Goal: Transaction & Acquisition: Purchase product/service

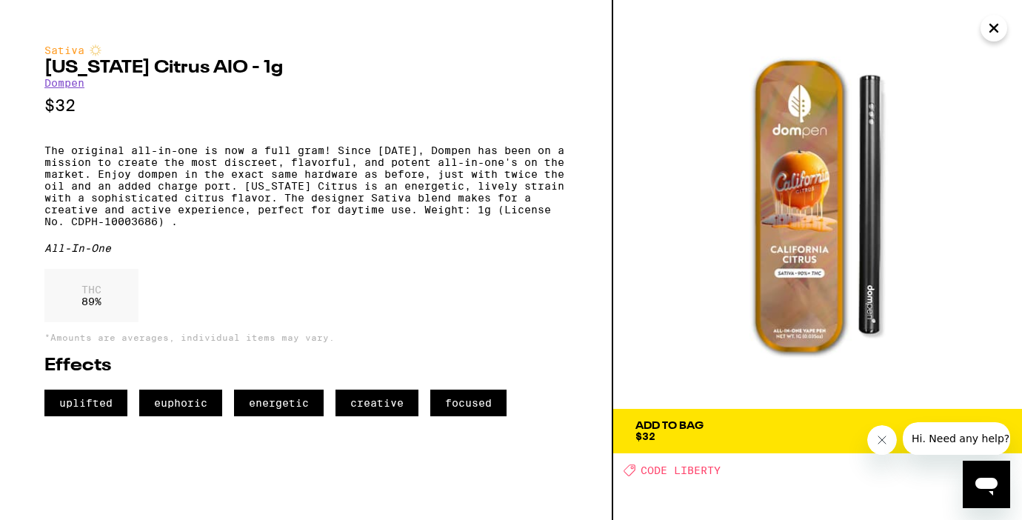
click at [987, 37] on icon "Close" at bounding box center [994, 28] width 18 height 22
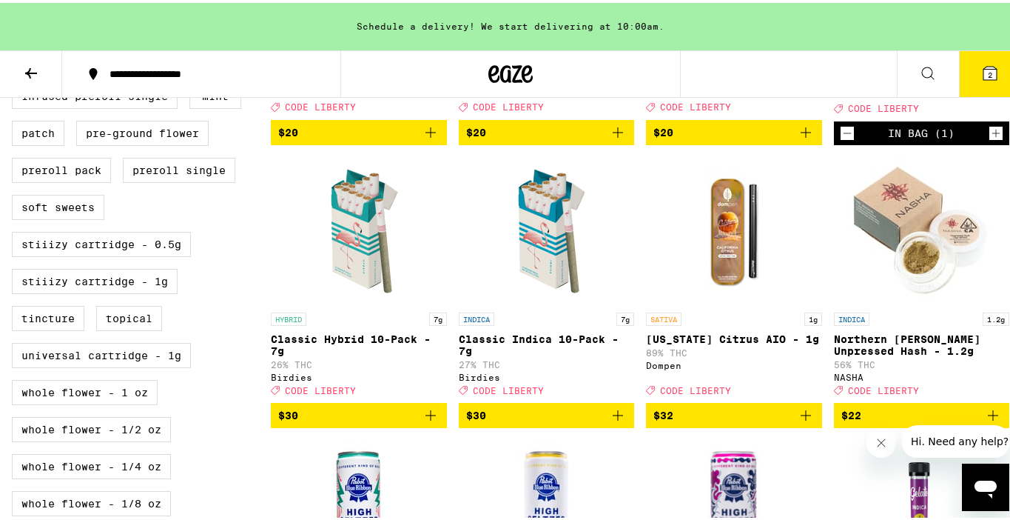
scroll to position [723, 0]
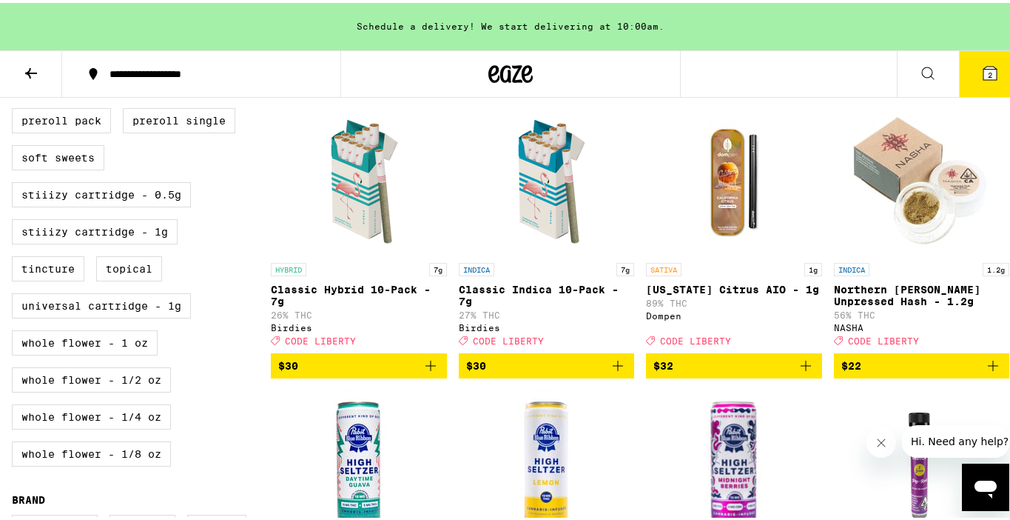
click at [722, 241] on img "Open page for California Citrus AIO - 1g from Dompen" at bounding box center [734, 178] width 148 height 148
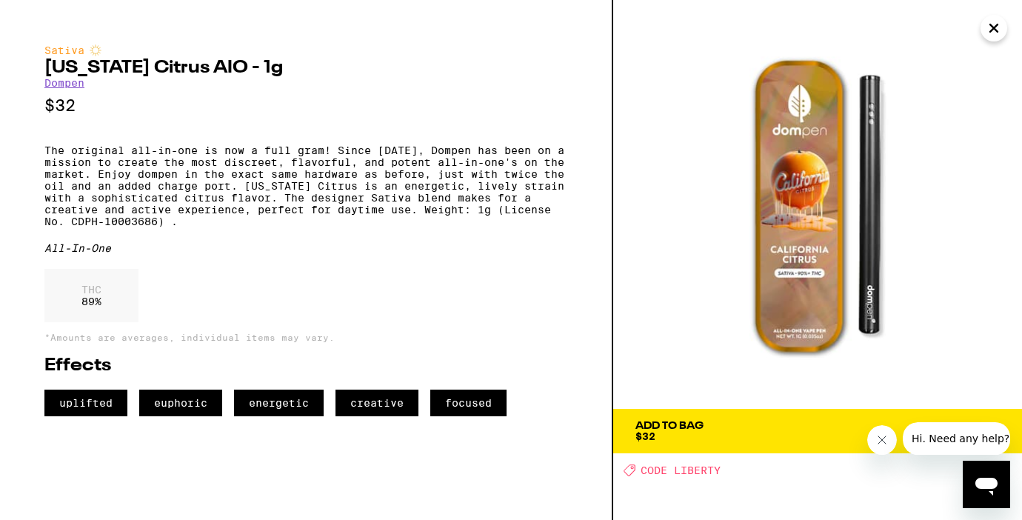
click at [747, 425] on span "Add To Bag $32" at bounding box center [817, 430] width 364 height 21
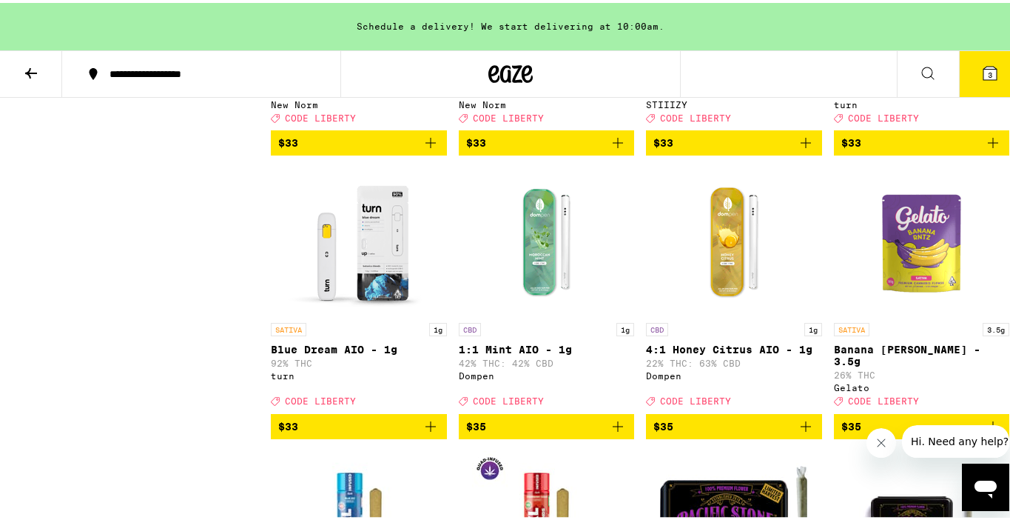
scroll to position [9898, 0]
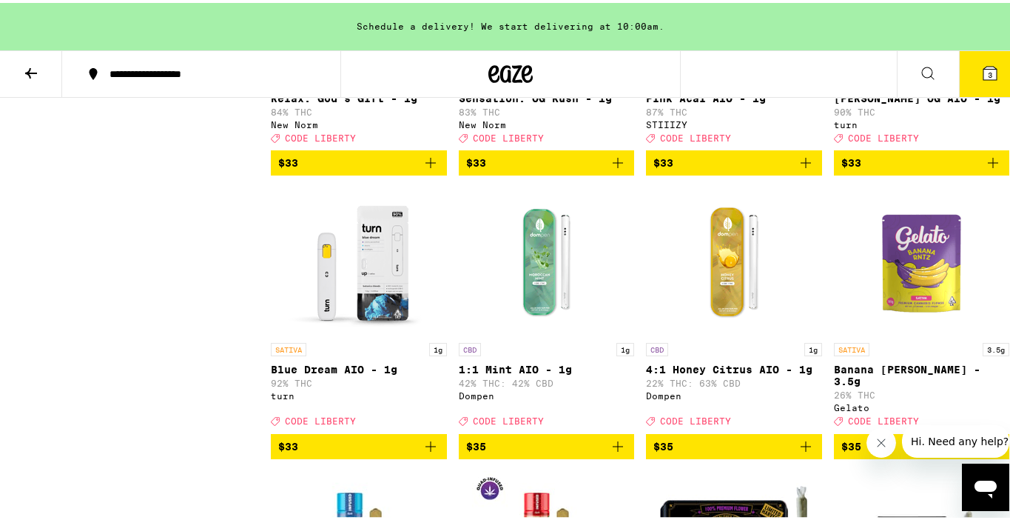
click at [969, 76] on button "3" at bounding box center [990, 71] width 62 height 46
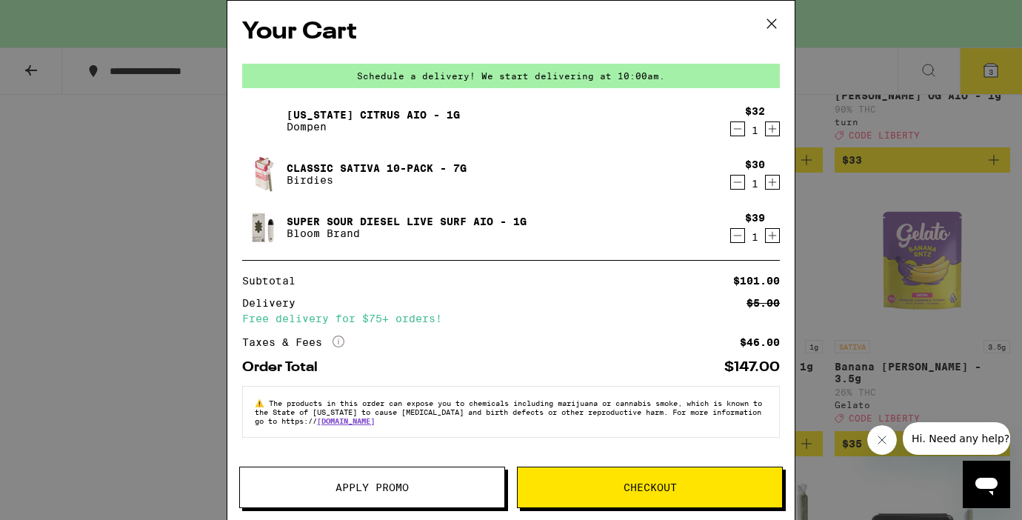
click at [736, 237] on icon "Decrement" at bounding box center [737, 236] width 13 height 18
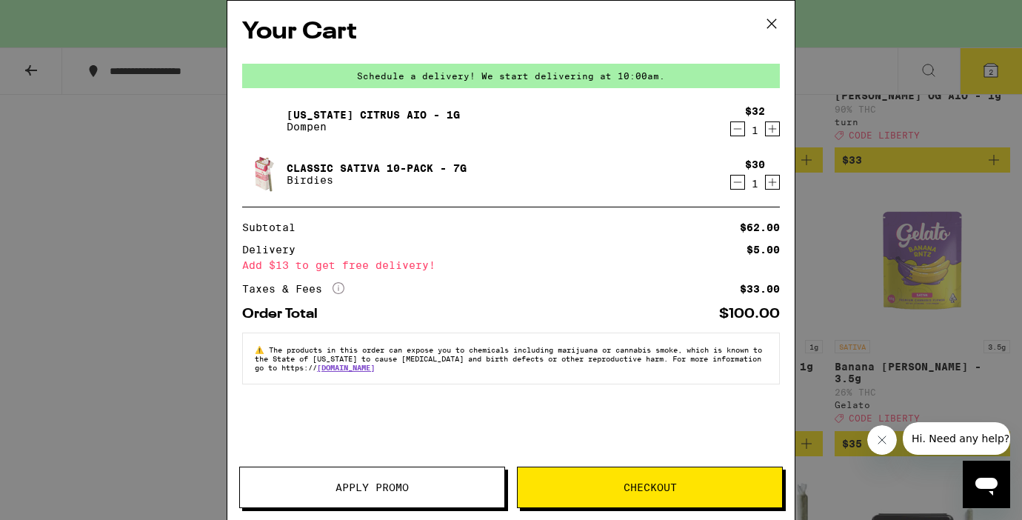
click at [141, 370] on div "Your Cart Schedule a delivery! We start delivering at 10:00am. California Citru…" at bounding box center [511, 260] width 1022 height 520
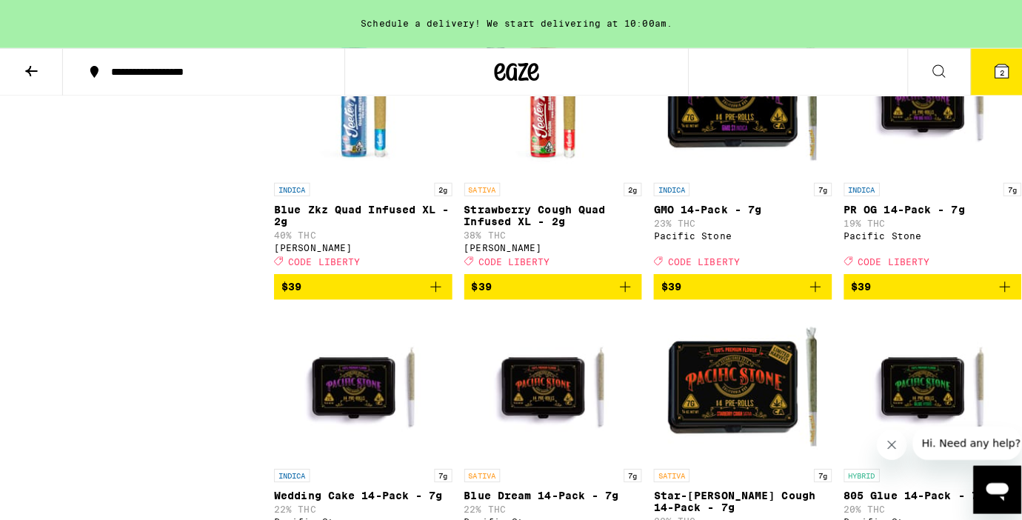
scroll to position [10338, 0]
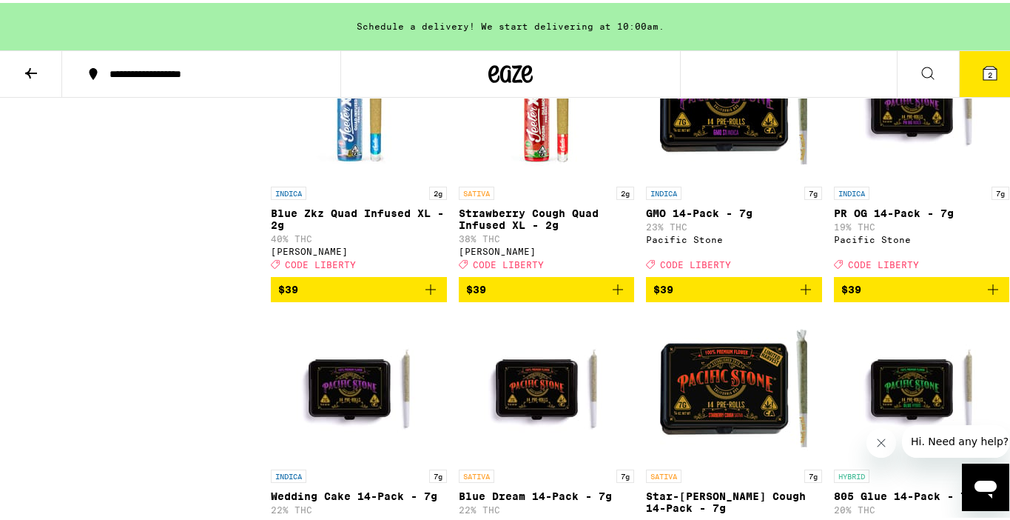
click at [985, 13] on icon "Add to bag" at bounding box center [994, 4] width 18 height 18
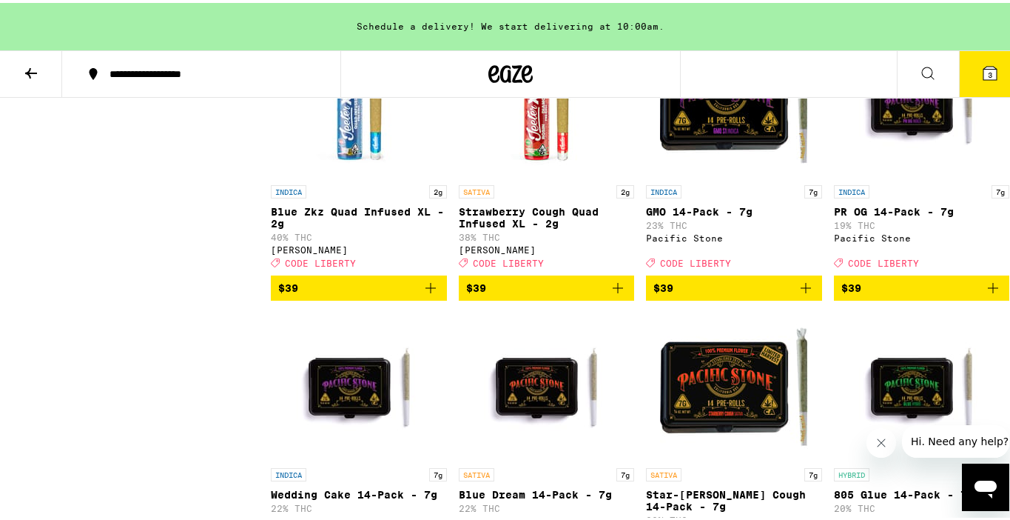
click at [985, 64] on icon at bounding box center [991, 70] width 18 height 18
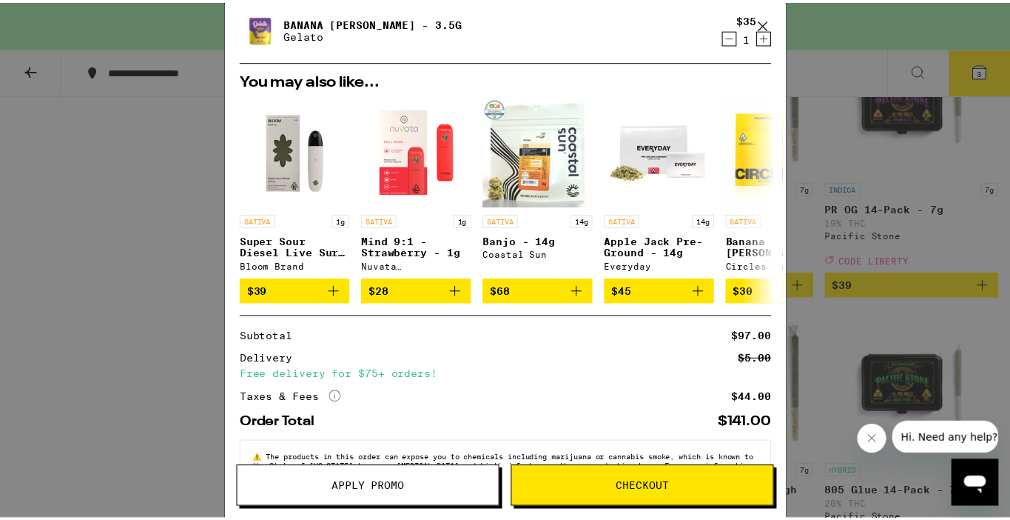
scroll to position [255, 0]
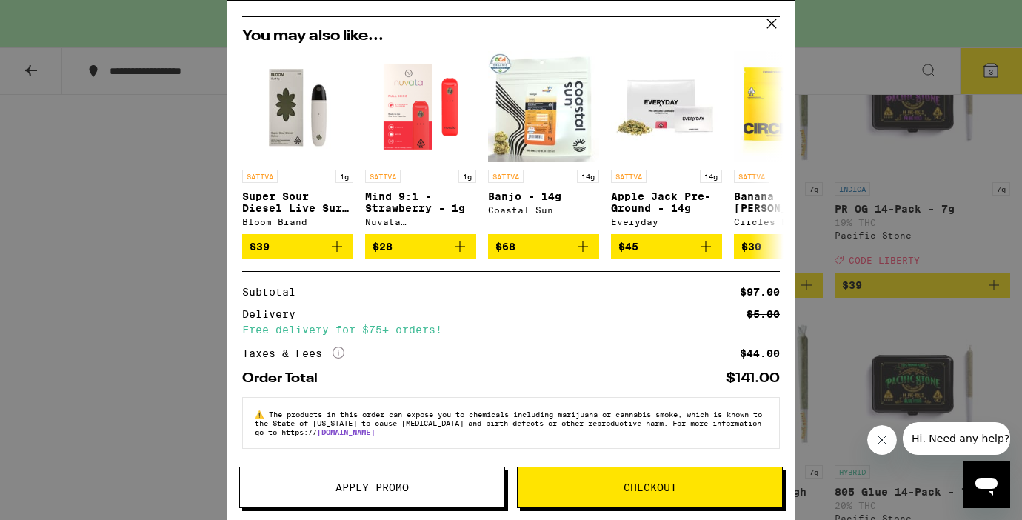
click at [380, 489] on span "Apply Promo" at bounding box center [371, 487] width 73 height 10
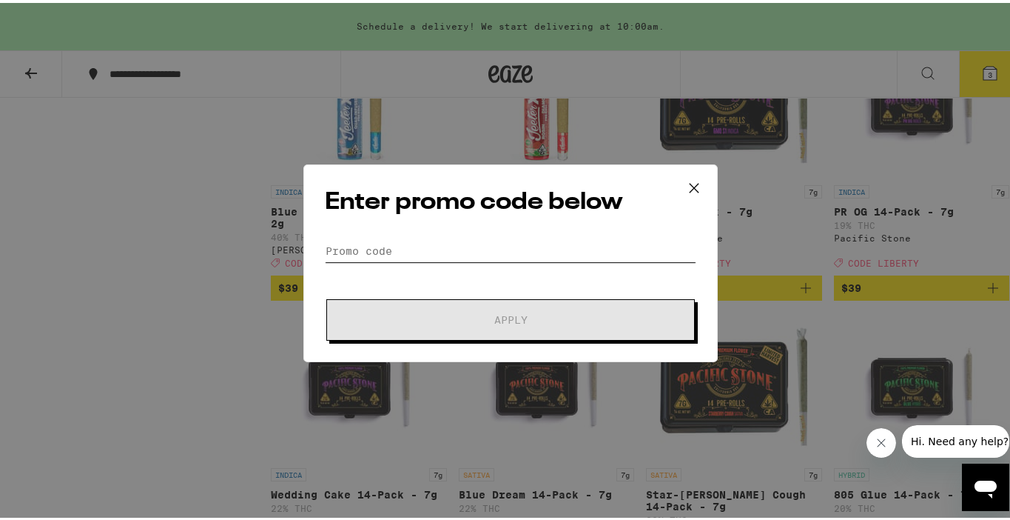
click at [375, 245] on input "Promo Code" at bounding box center [511, 248] width 372 height 22
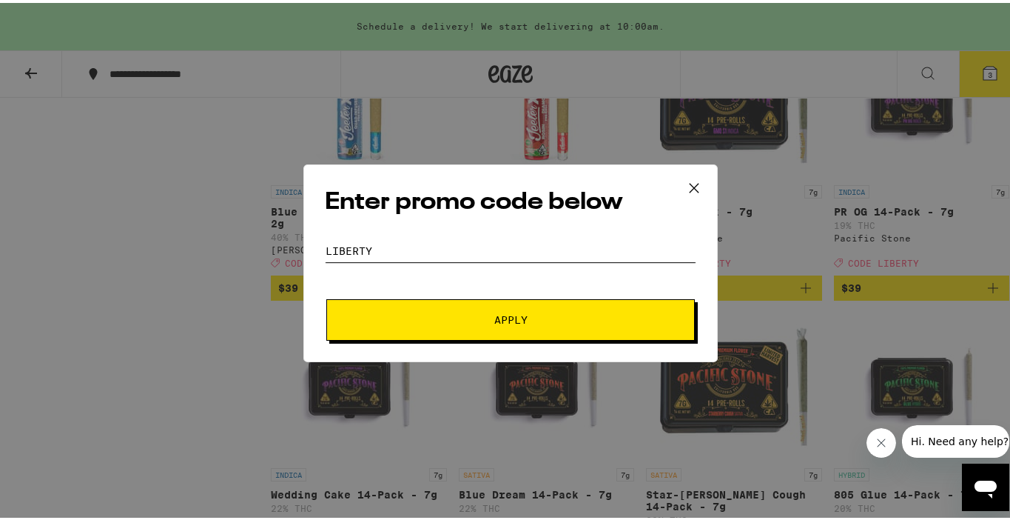
type input "liberty"
click at [346, 306] on button "Apply" at bounding box center [510, 316] width 369 height 41
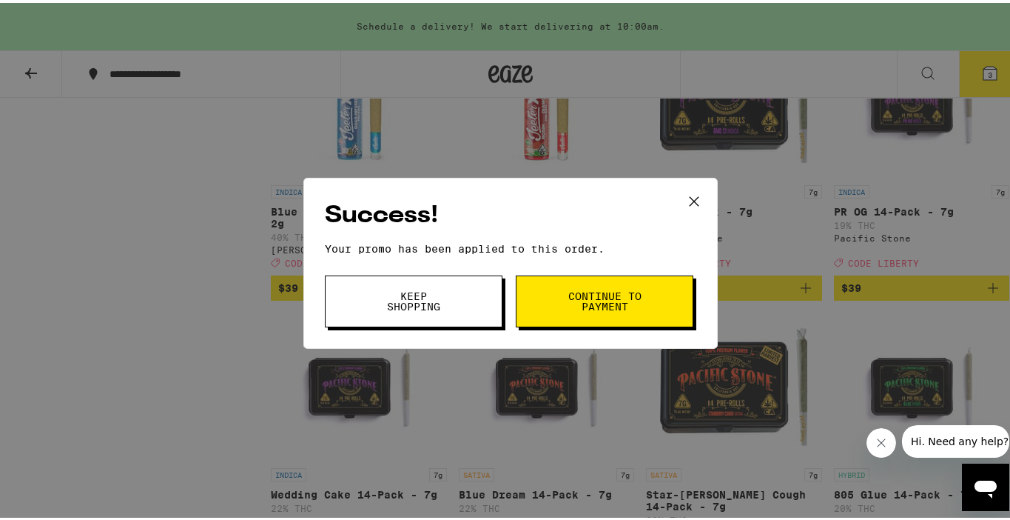
click at [602, 303] on span "Continue to payment" at bounding box center [605, 298] width 76 height 21
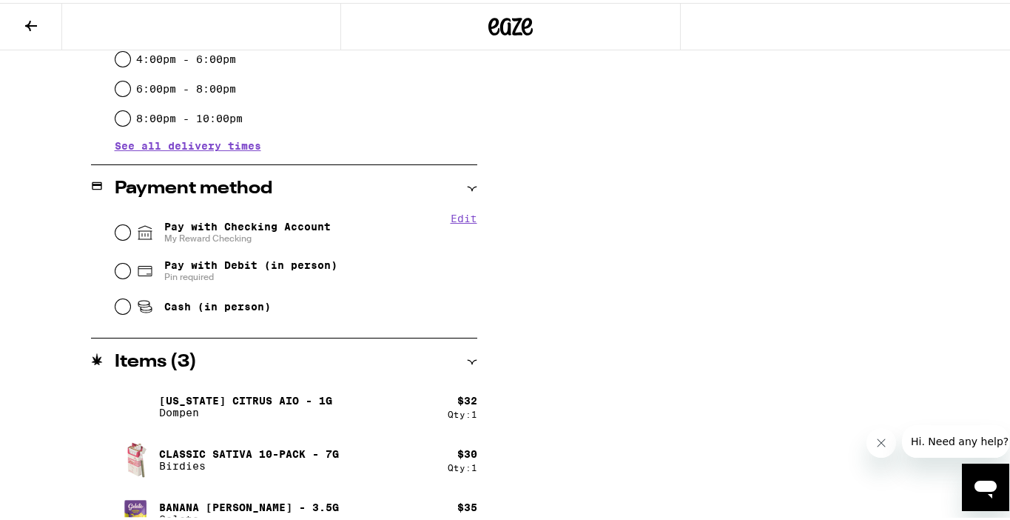
scroll to position [525, 0]
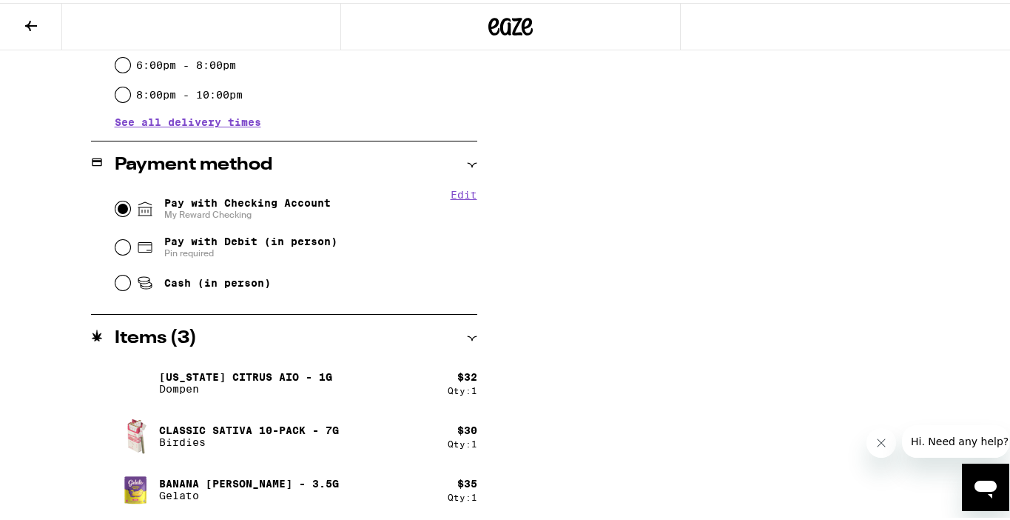
click at [122, 205] on input "Pay with Checking Account My Reward Checking" at bounding box center [122, 205] width 15 height 15
radio input "true"
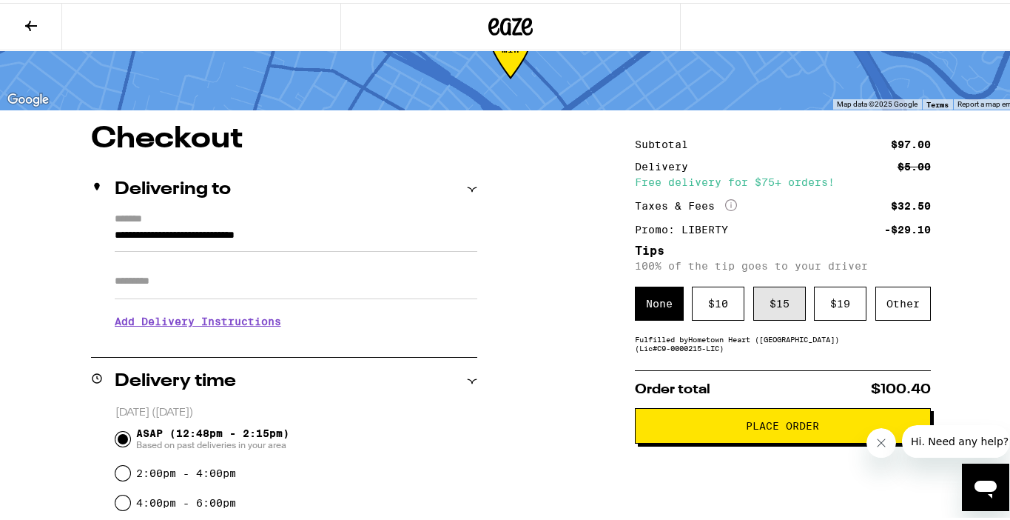
scroll to position [72, 0]
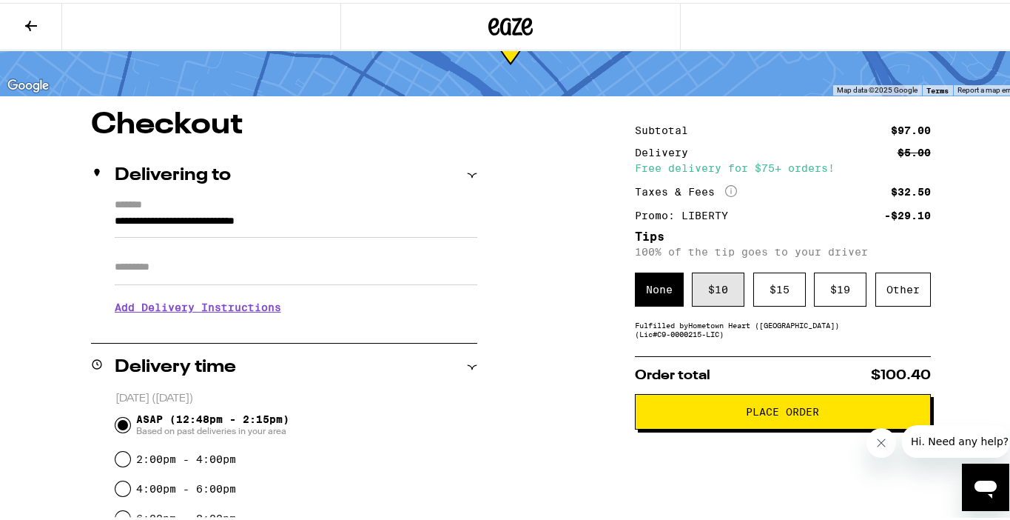
click at [705, 292] on div "$ 10" at bounding box center [718, 286] width 53 height 34
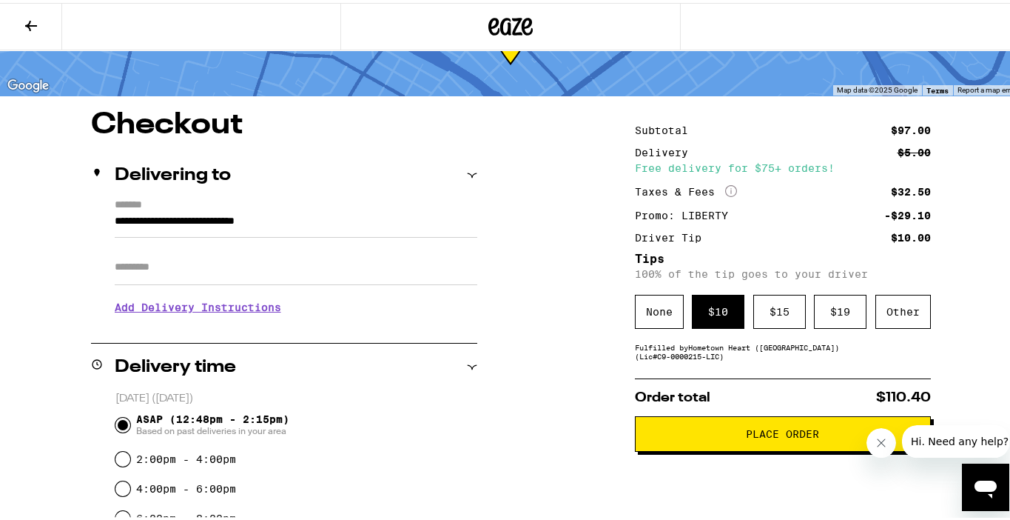
click at [753, 436] on span "Place Order" at bounding box center [782, 431] width 73 height 10
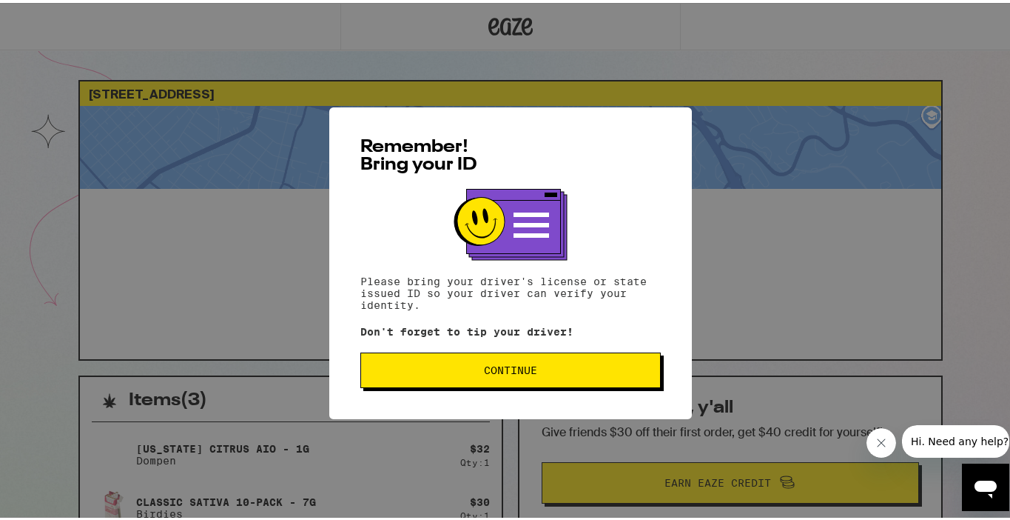
click at [513, 372] on span "Continue" at bounding box center [510, 367] width 53 height 10
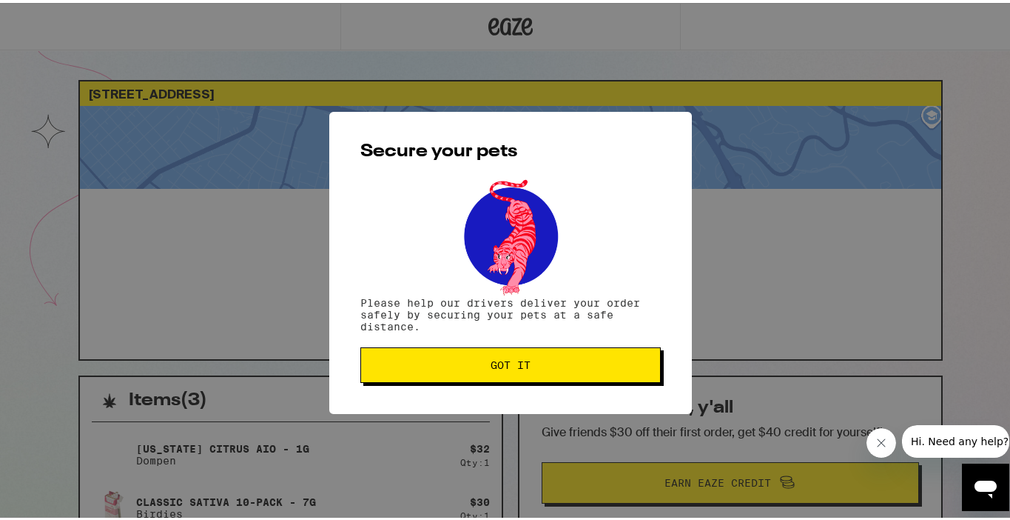
click at [513, 372] on button "Got it" at bounding box center [511, 362] width 301 height 36
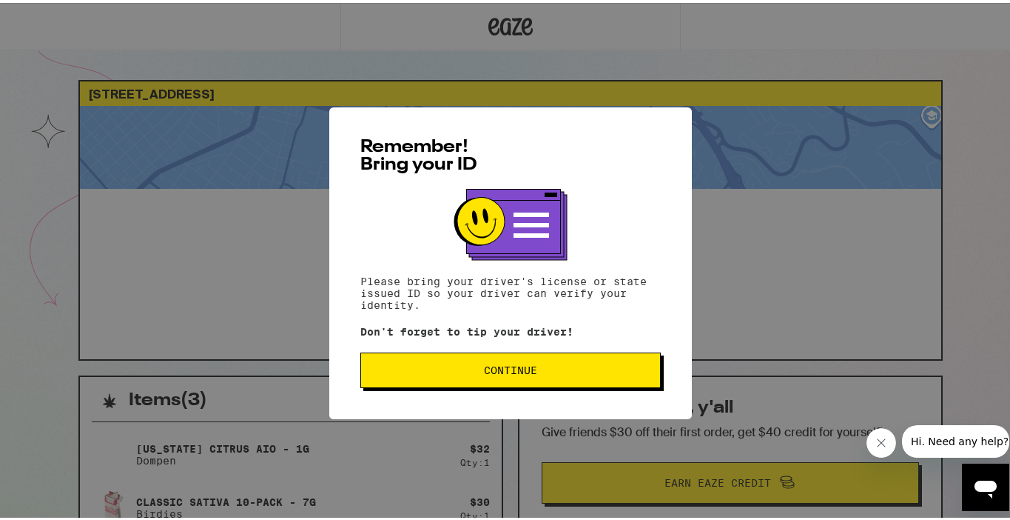
click at [520, 372] on span "Continue" at bounding box center [510, 367] width 53 height 10
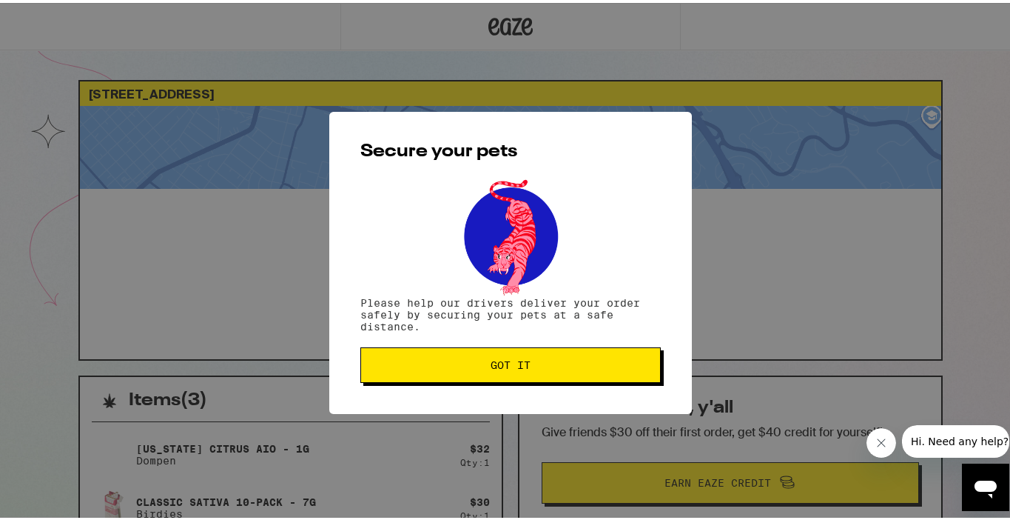
click at [517, 356] on button "Got it" at bounding box center [511, 362] width 301 height 36
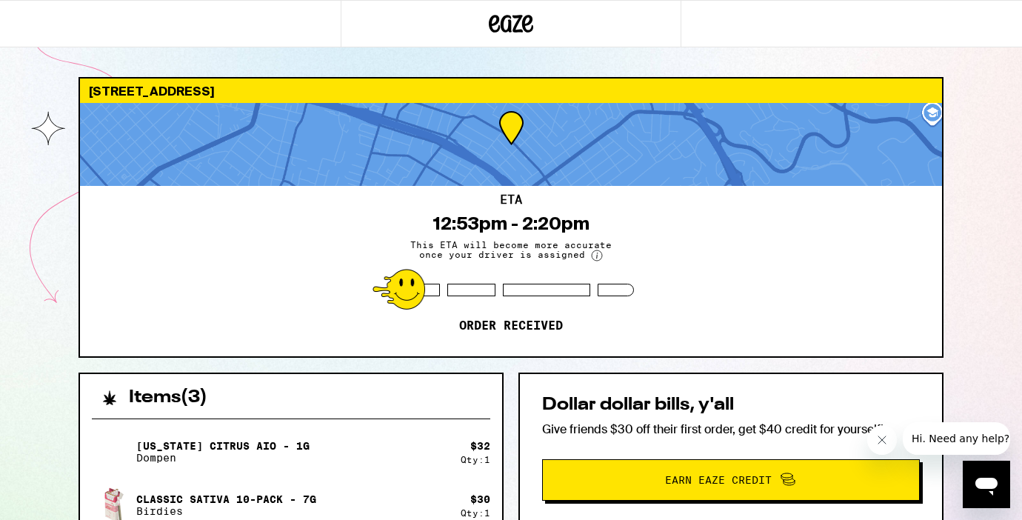
click at [879, 442] on icon "Close message from company" at bounding box center [881, 439] width 7 height 7
click at [403, 341] on div "ETA 12:53pm - 2:20pm This ETA will become more accurate once your driver is ass…" at bounding box center [511, 271] width 862 height 170
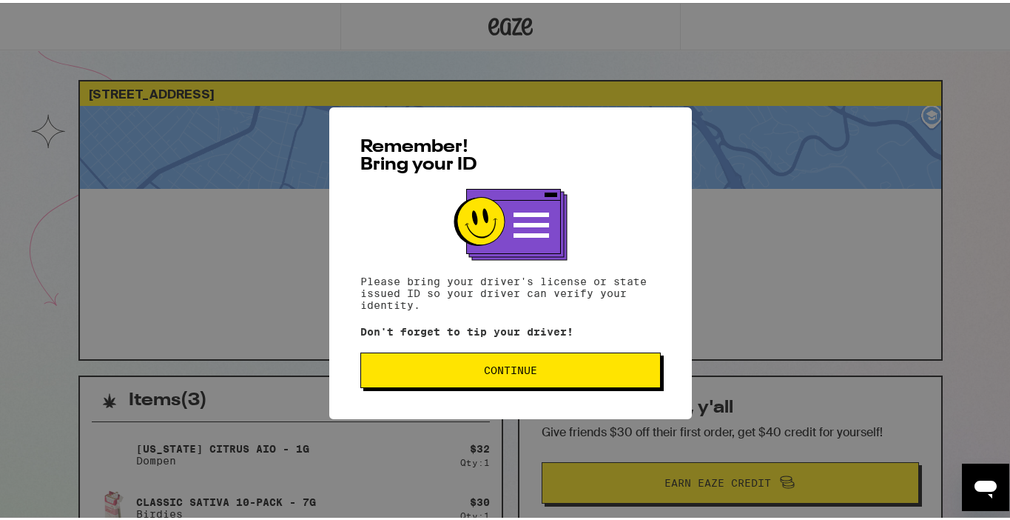
click at [565, 378] on button "Continue" at bounding box center [511, 367] width 301 height 36
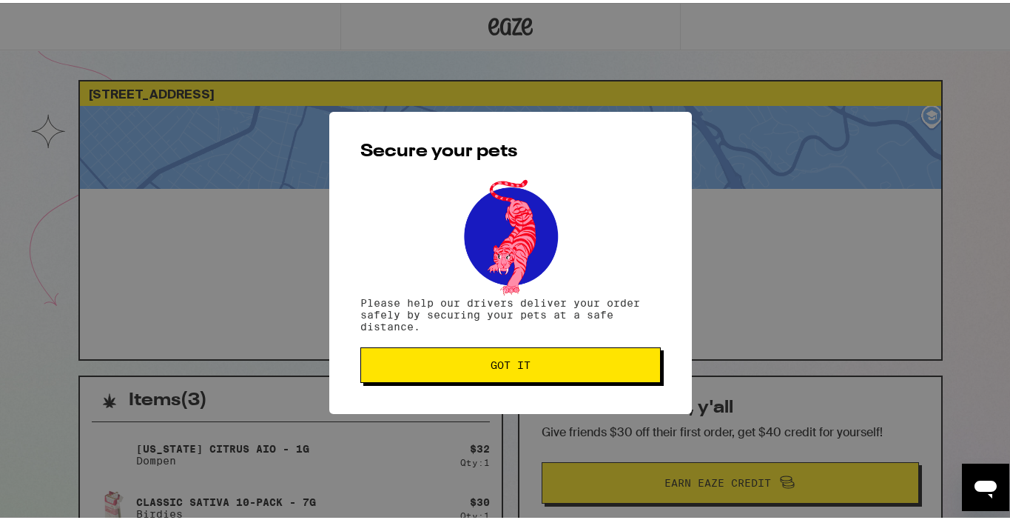
click at [565, 378] on button "Got it" at bounding box center [511, 362] width 301 height 36
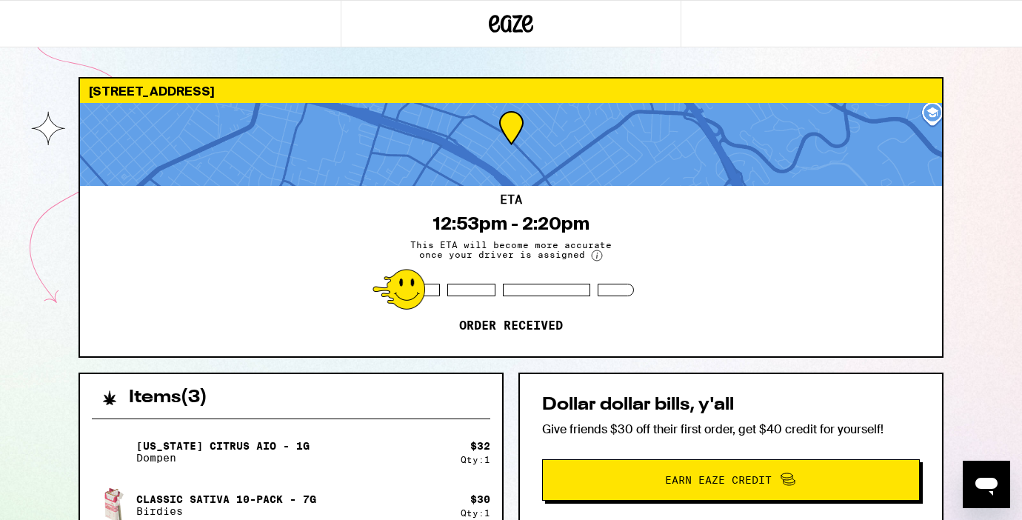
click at [219, 192] on div "ETA 12:53pm - 2:20pm This ETA will become more accurate once your driver is ass…" at bounding box center [511, 271] width 862 height 170
